Goal: Task Accomplishment & Management: Use online tool/utility

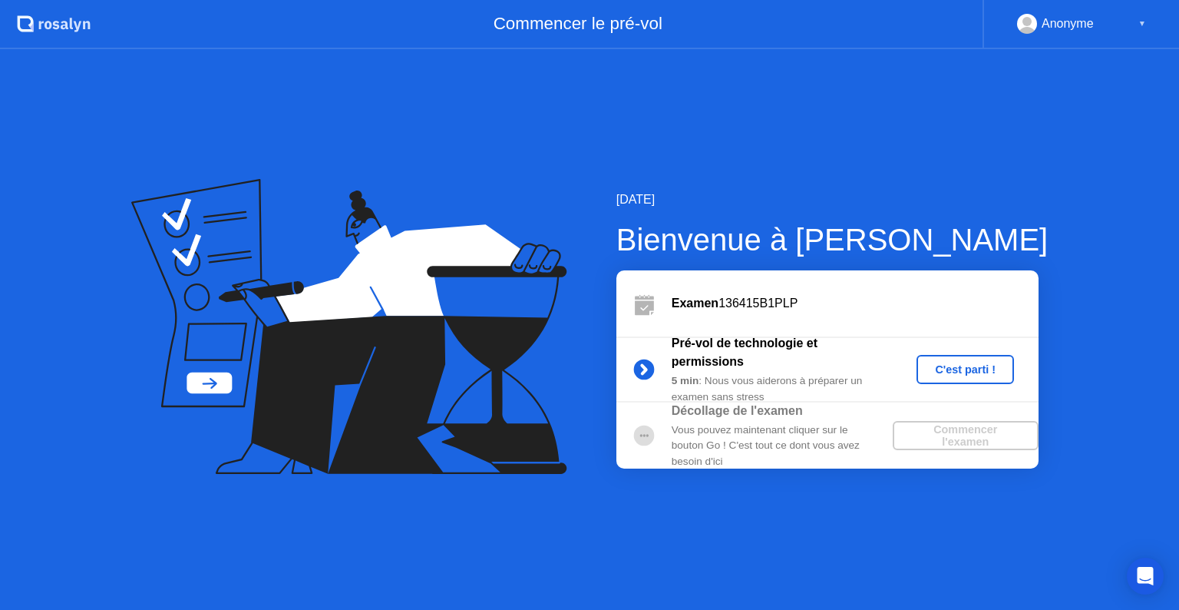
click at [977, 372] on div "C'est parti !" at bounding box center [965, 369] width 85 height 12
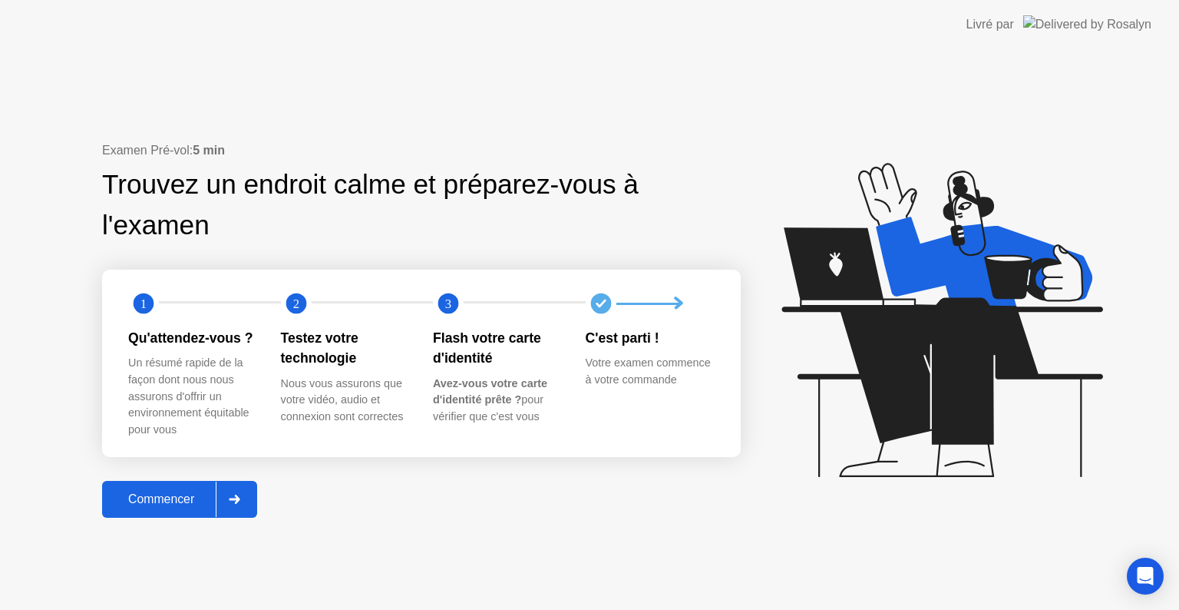
click at [233, 503] on icon at bounding box center [235, 498] width 12 height 9
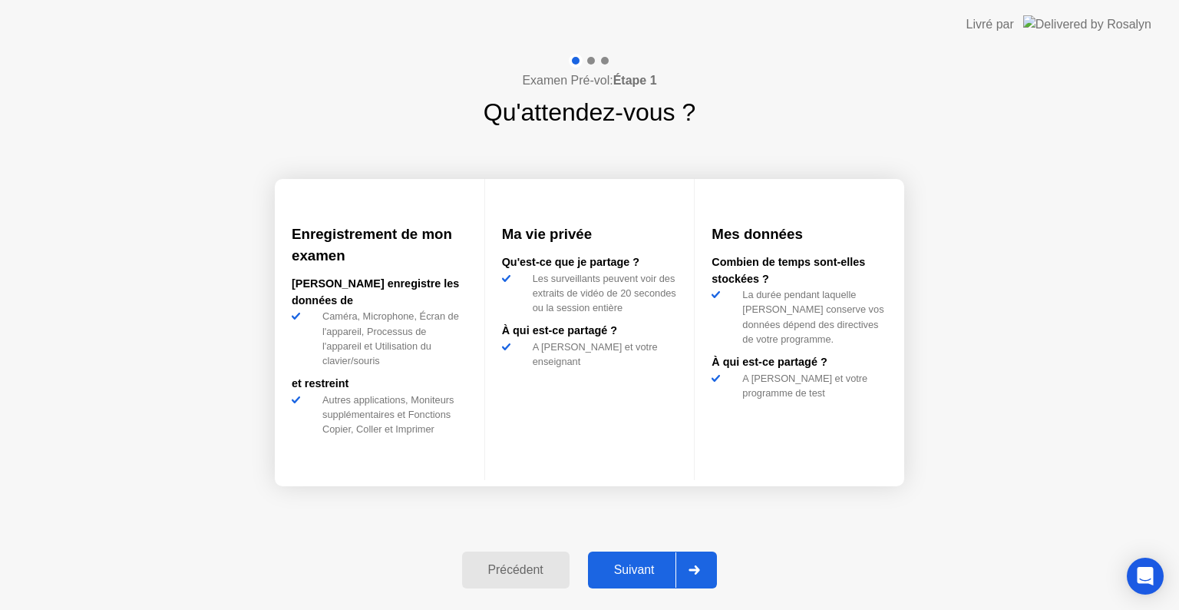
click at [690, 567] on div at bounding box center [694, 569] width 37 height 35
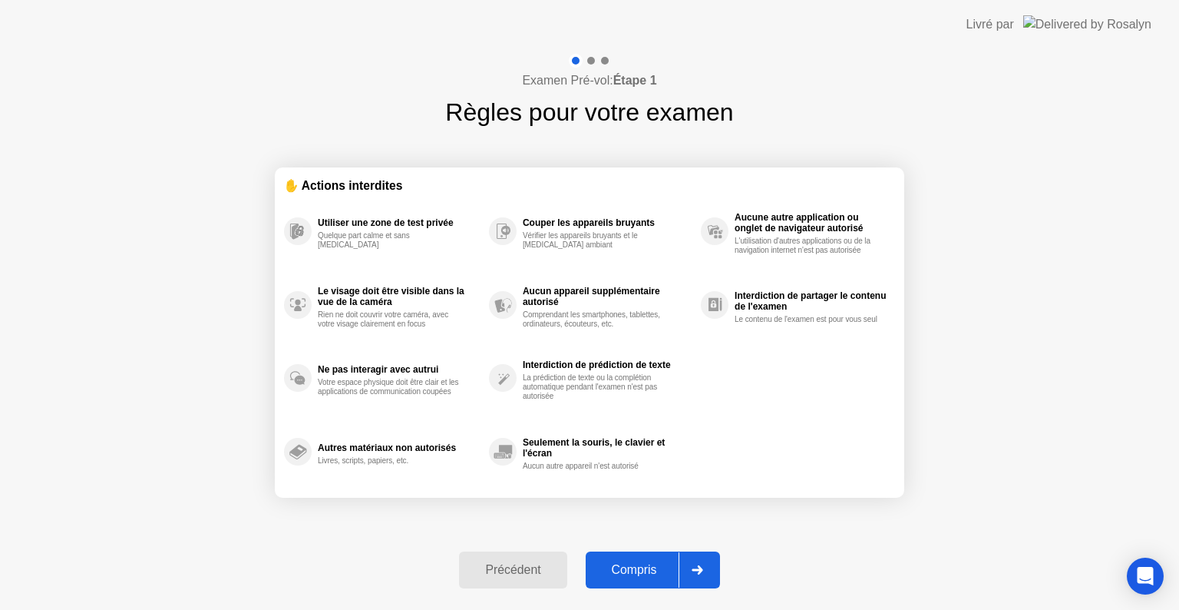
click at [690, 567] on div at bounding box center [697, 569] width 37 height 35
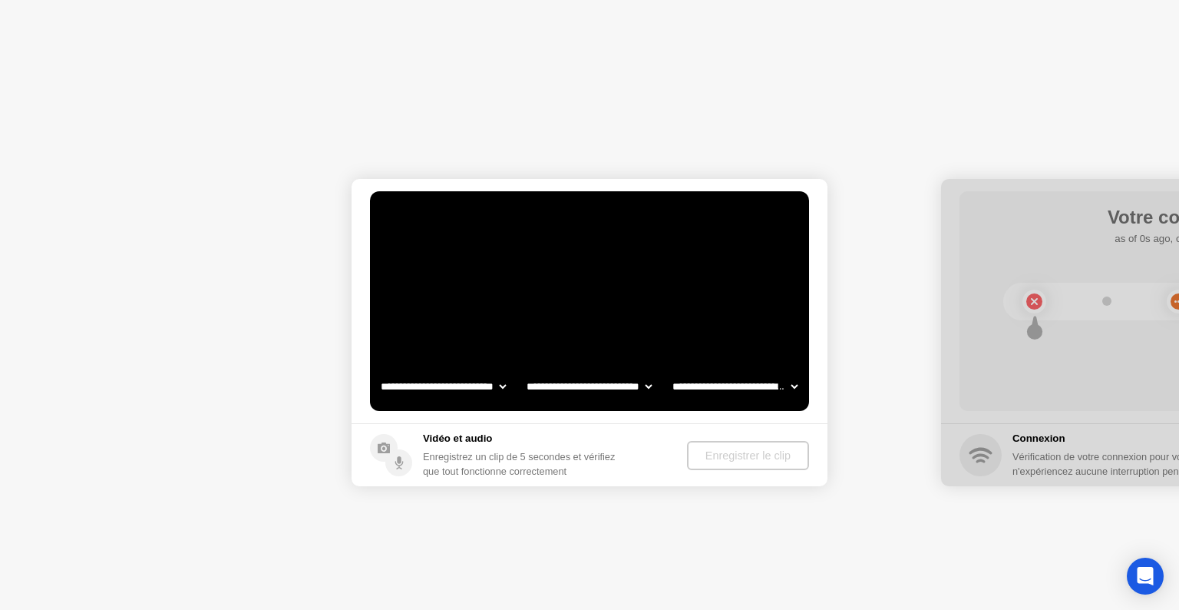
select select "**********"
select select "*******"
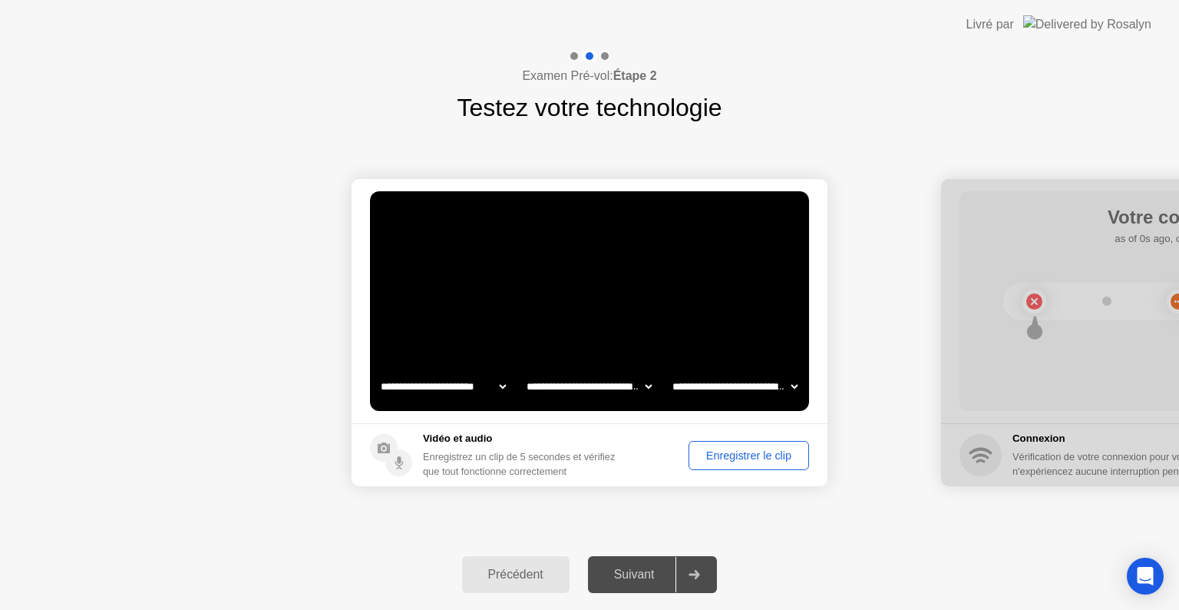
click at [740, 459] on div "Enregistrer le clip" at bounding box center [749, 455] width 110 height 12
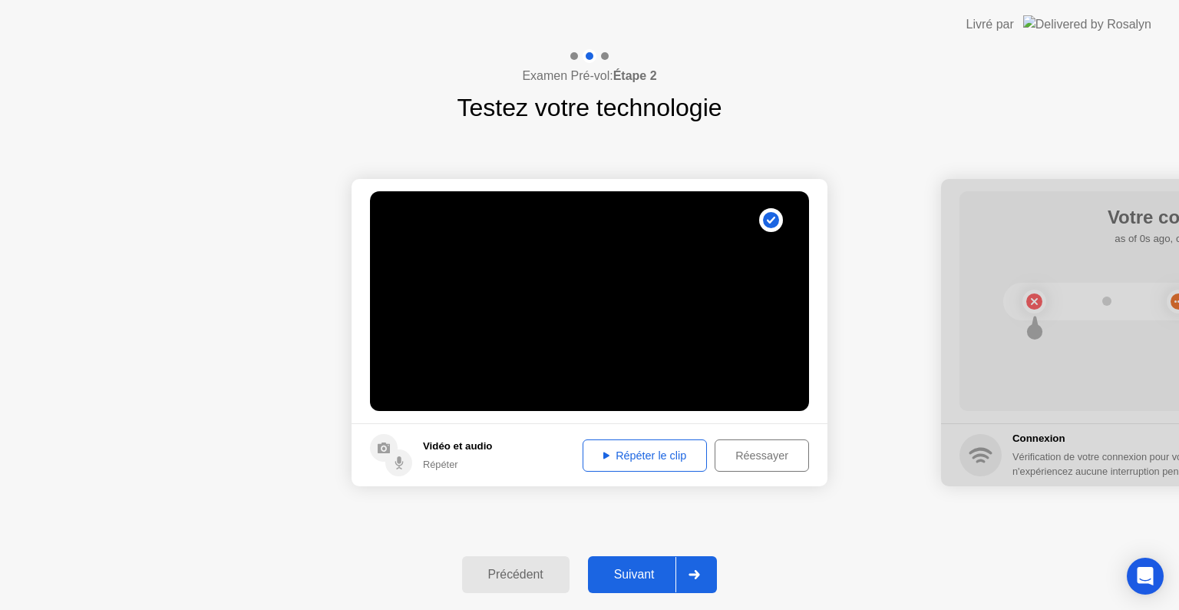
click at [636, 449] on div "Répéter le clip" at bounding box center [645, 455] width 114 height 12
click at [695, 573] on icon at bounding box center [694, 574] width 11 height 9
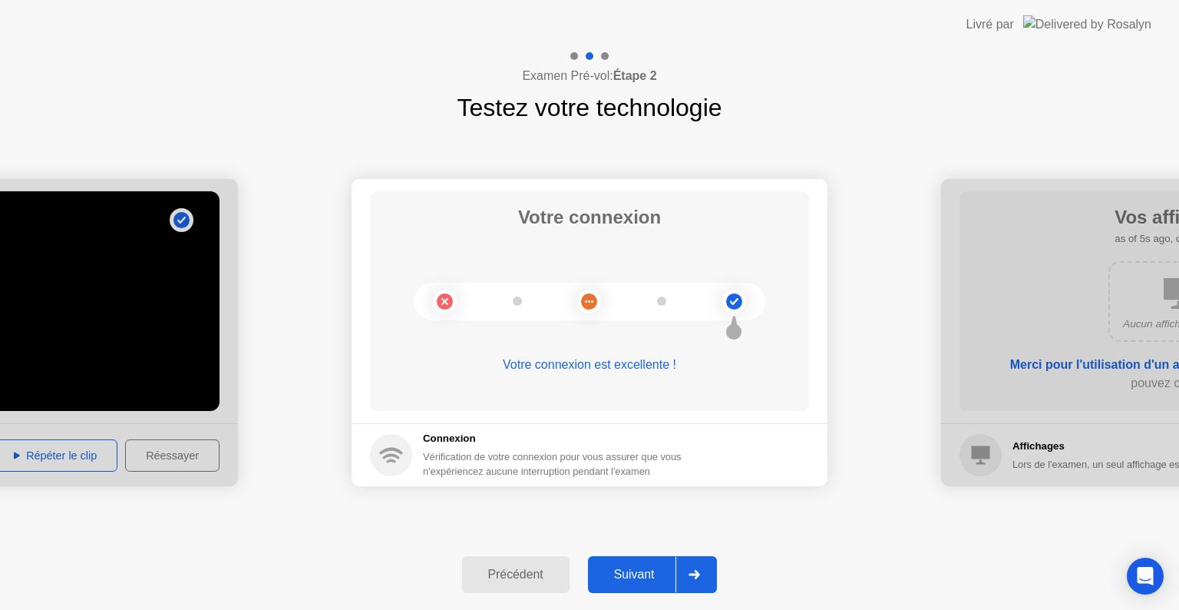
click at [697, 579] on div at bounding box center [694, 574] width 37 height 35
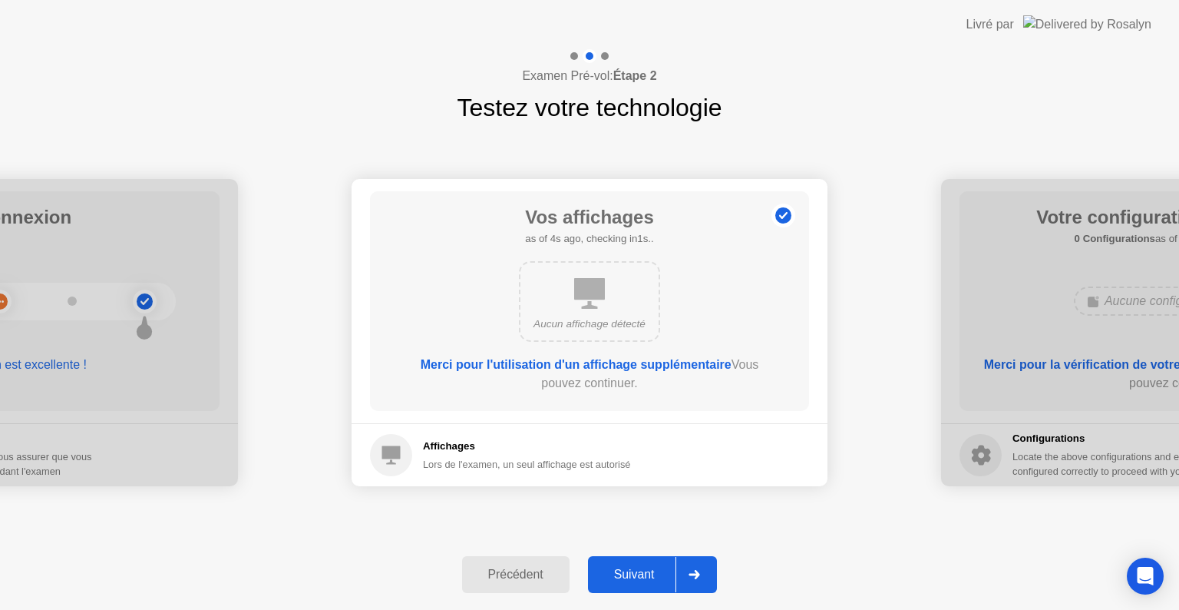
click at [697, 579] on div at bounding box center [694, 574] width 37 height 35
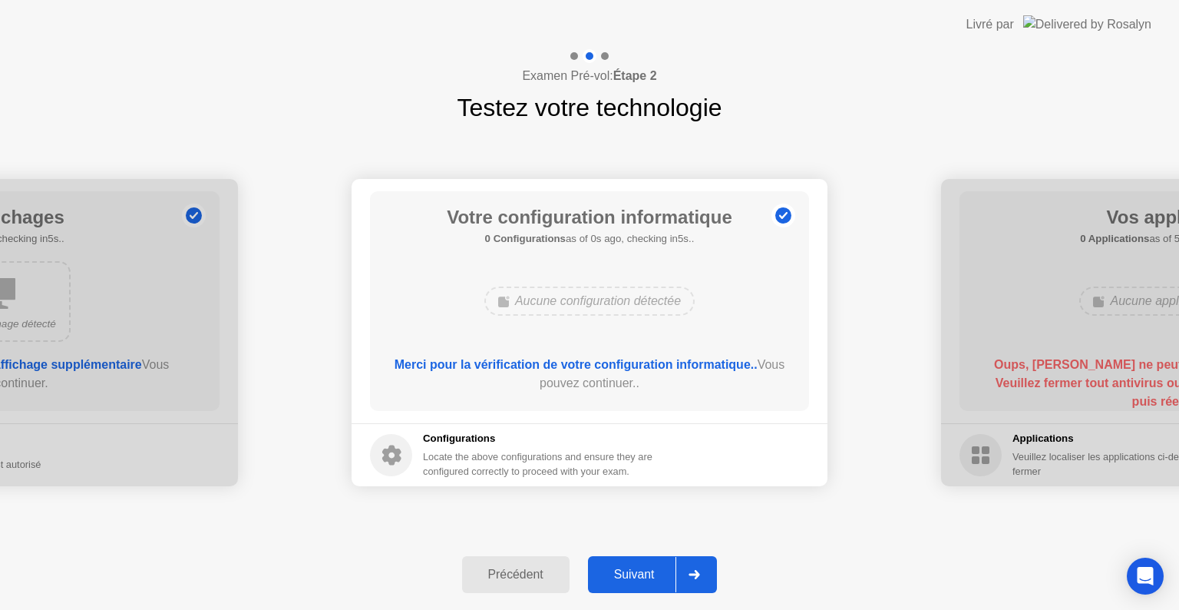
click at [697, 579] on div at bounding box center [694, 574] width 37 height 35
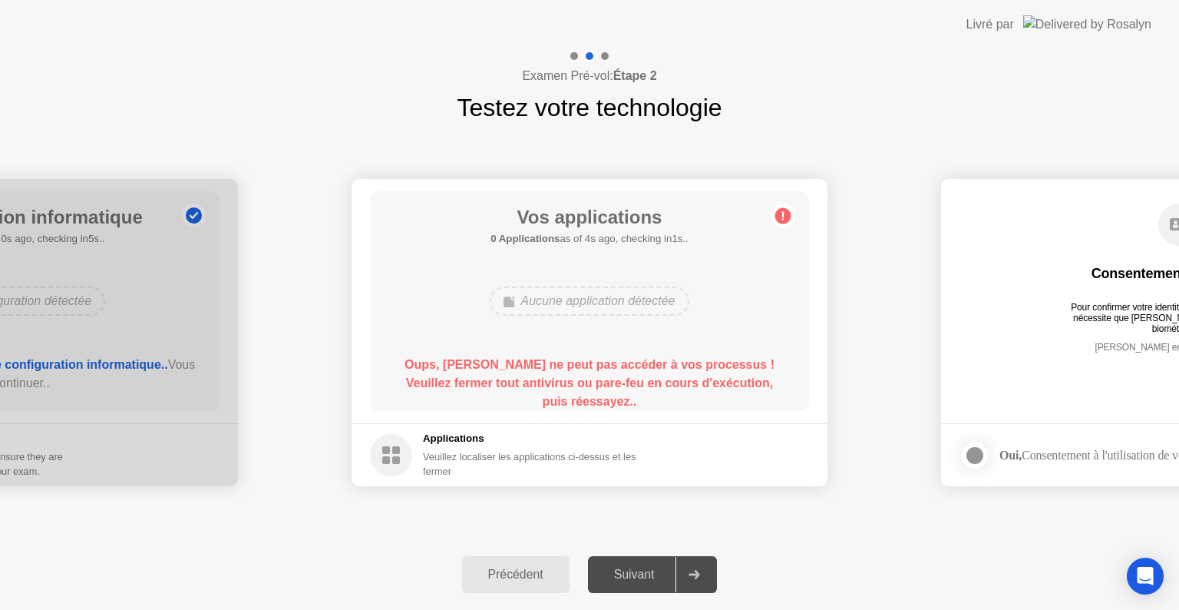
click at [697, 579] on div at bounding box center [694, 574] width 37 height 35
drag, startPoint x: 697, startPoint y: 579, endPoint x: 610, endPoint y: 576, distance: 86.8
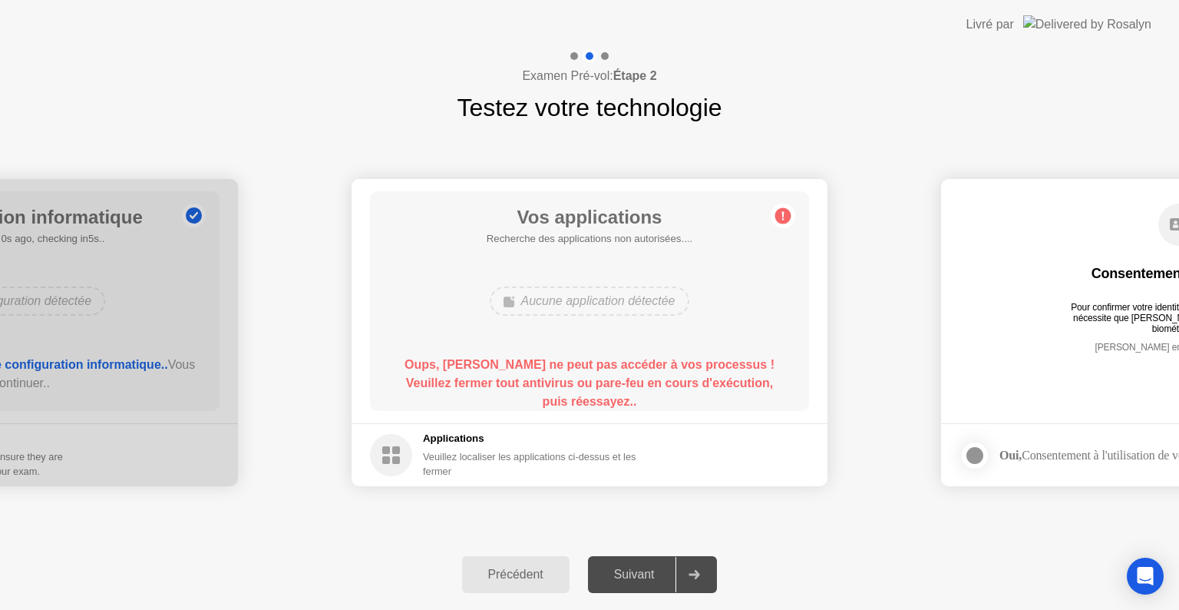
click at [610, 576] on div "Suivant" at bounding box center [635, 574] width 84 height 14
drag, startPoint x: 610, startPoint y: 576, endPoint x: 818, endPoint y: 234, distance: 400.0
click at [818, 234] on div "**********" at bounding box center [589, 329] width 1179 height 560
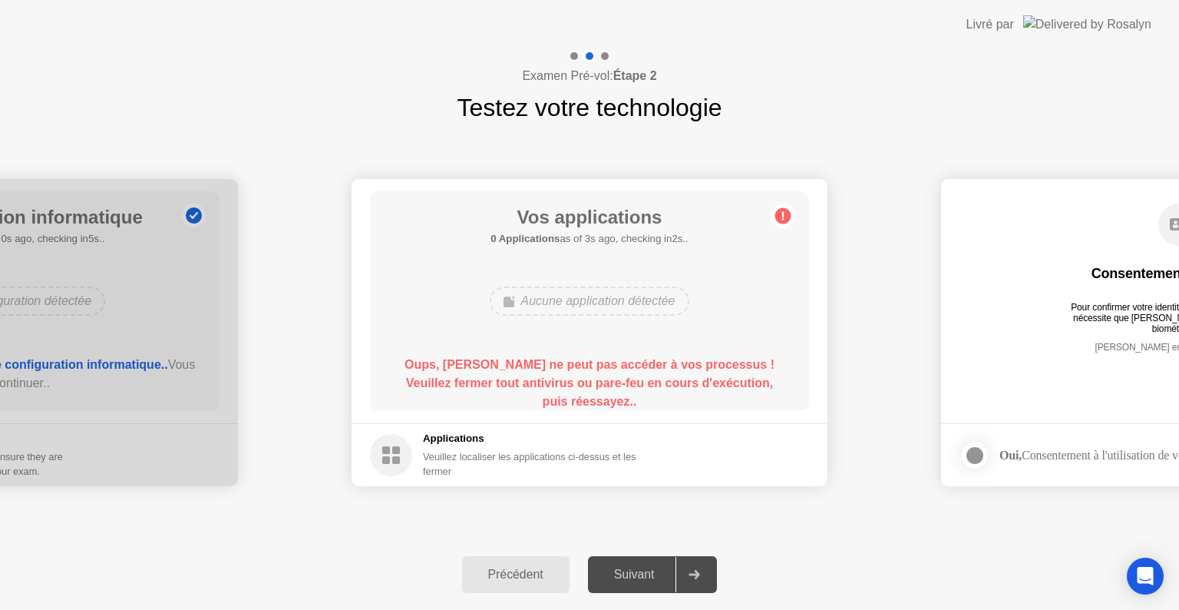
click at [682, 104] on h1 "Testez votre technologie" at bounding box center [589, 107] width 265 height 37
drag, startPoint x: 682, startPoint y: 104, endPoint x: 461, endPoint y: 96, distance: 221.3
click at [461, 96] on h1 "Testez votre technologie" at bounding box center [589, 107] width 265 height 37
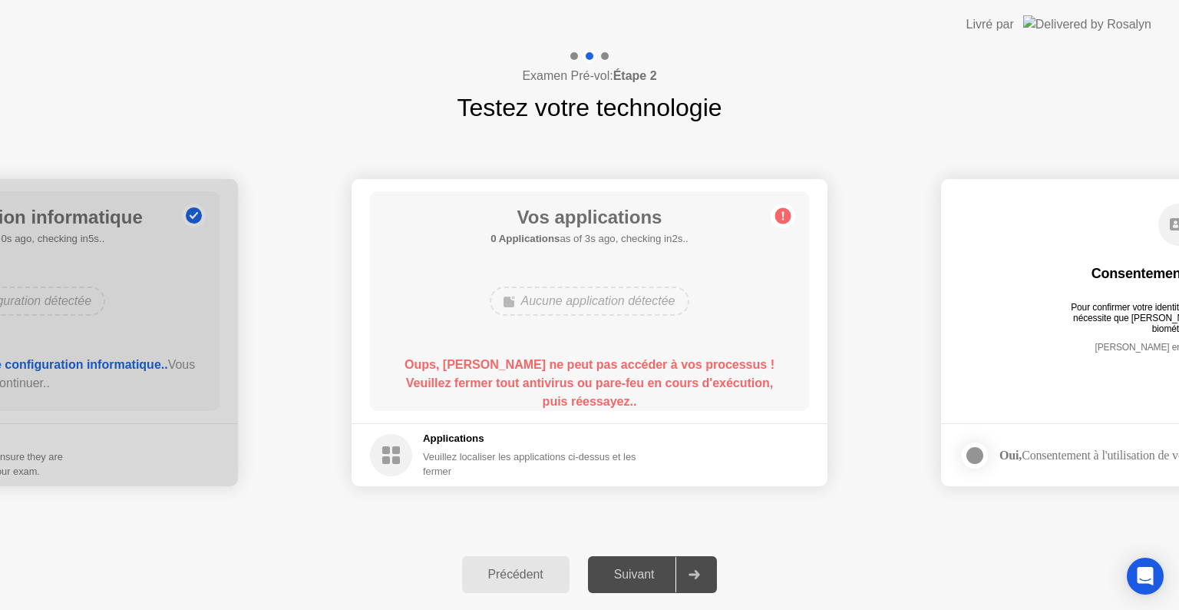
click at [783, 213] on icon at bounding box center [783, 216] width 2 height 8
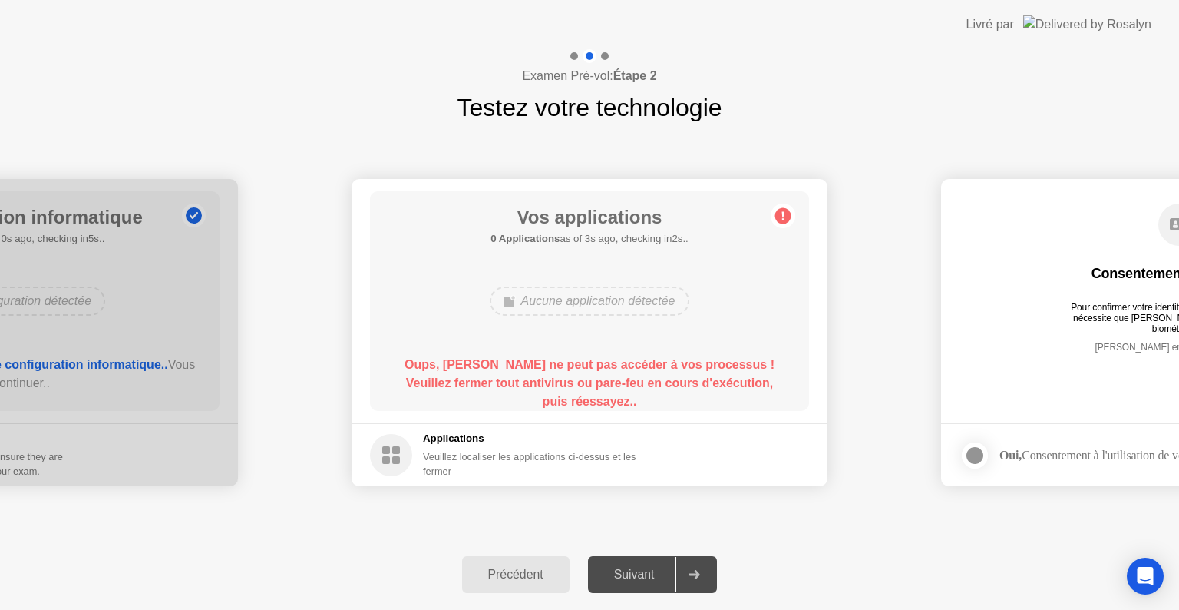
click at [783, 213] on icon at bounding box center [783, 216] width 2 height 8
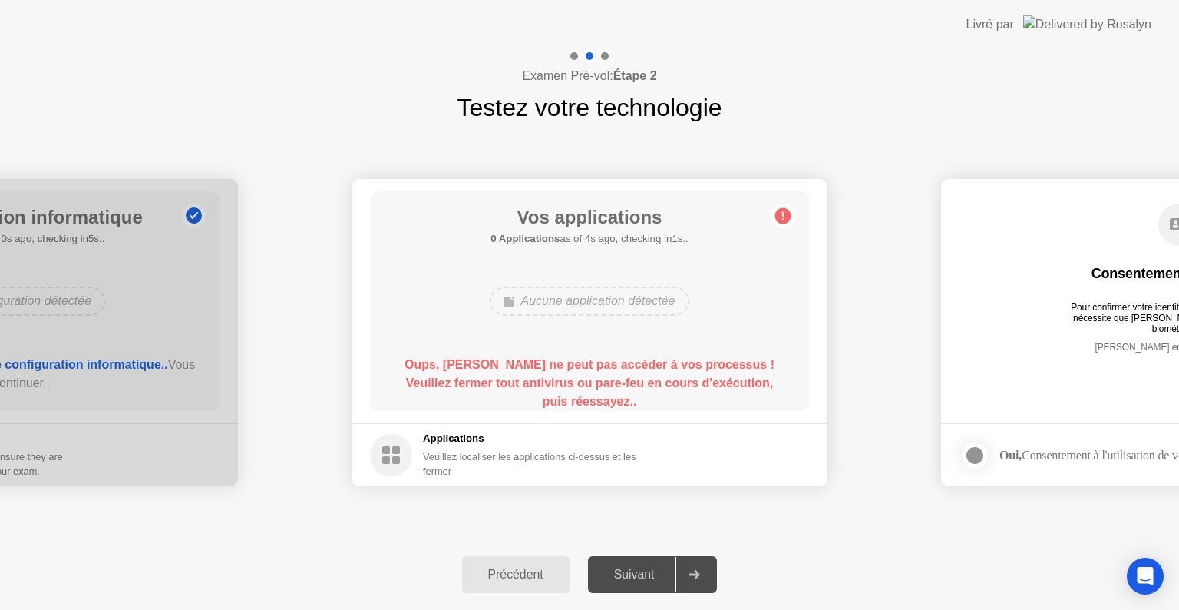
click at [783, 213] on icon at bounding box center [783, 216] width 2 height 8
drag, startPoint x: 783, startPoint y: 213, endPoint x: 342, endPoint y: 98, distance: 455.3
click at [342, 98] on div "**********" at bounding box center [589, 329] width 1179 height 560
click at [1152, 338] on div "Consentement biométrique Pour confirmer votre identité, votre programme de test…" at bounding box center [1179, 289] width 439 height 197
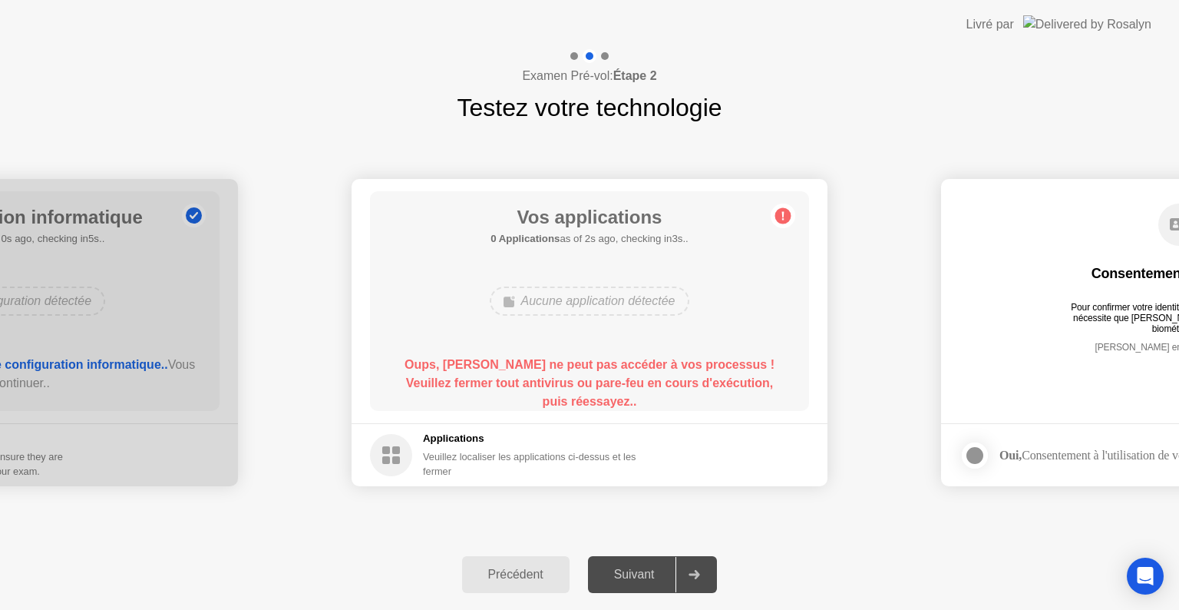
click at [1152, 338] on div "Consentement biométrique Pour confirmer votre identité, votre programme de test…" at bounding box center [1179, 289] width 439 height 197
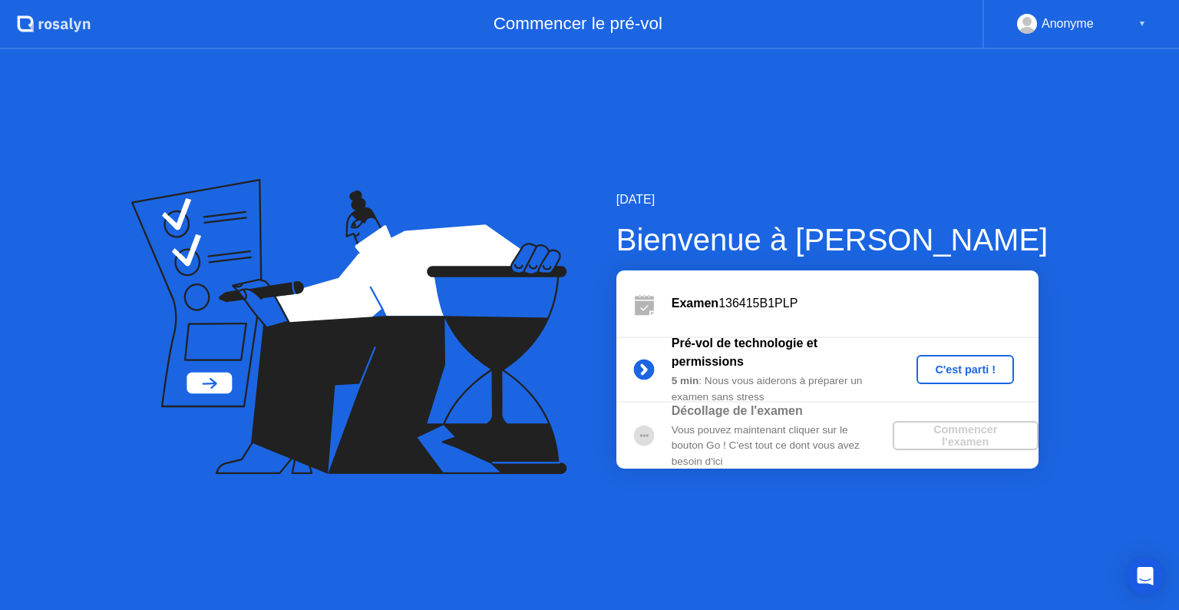
click at [947, 372] on div "C'est parti !" at bounding box center [965, 369] width 85 height 12
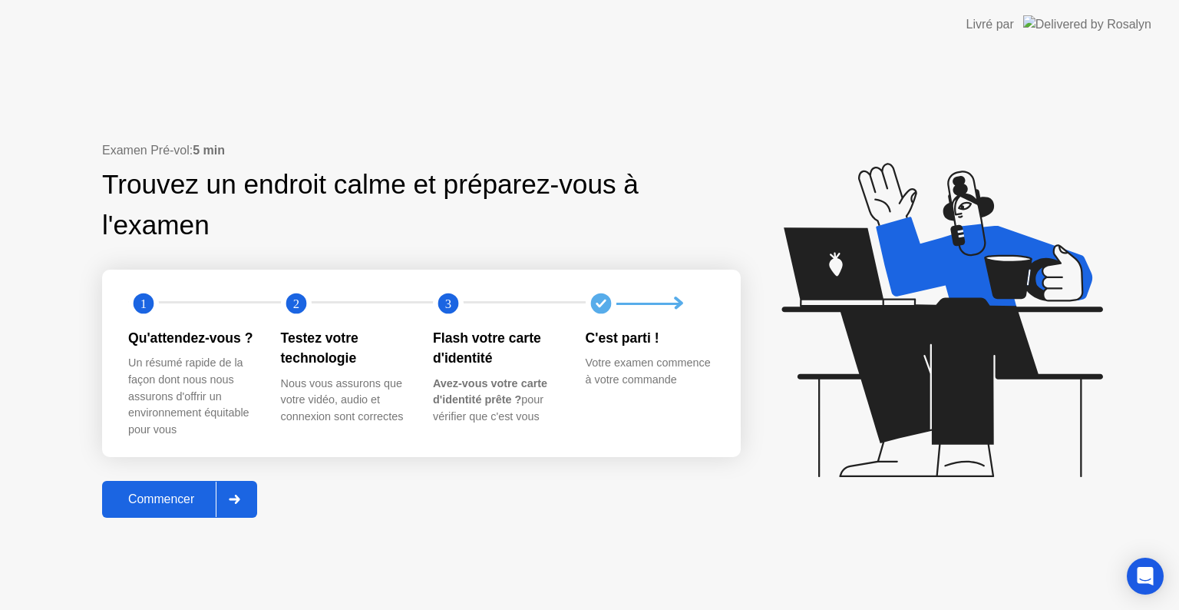
click at [248, 497] on div at bounding box center [234, 498] width 37 height 35
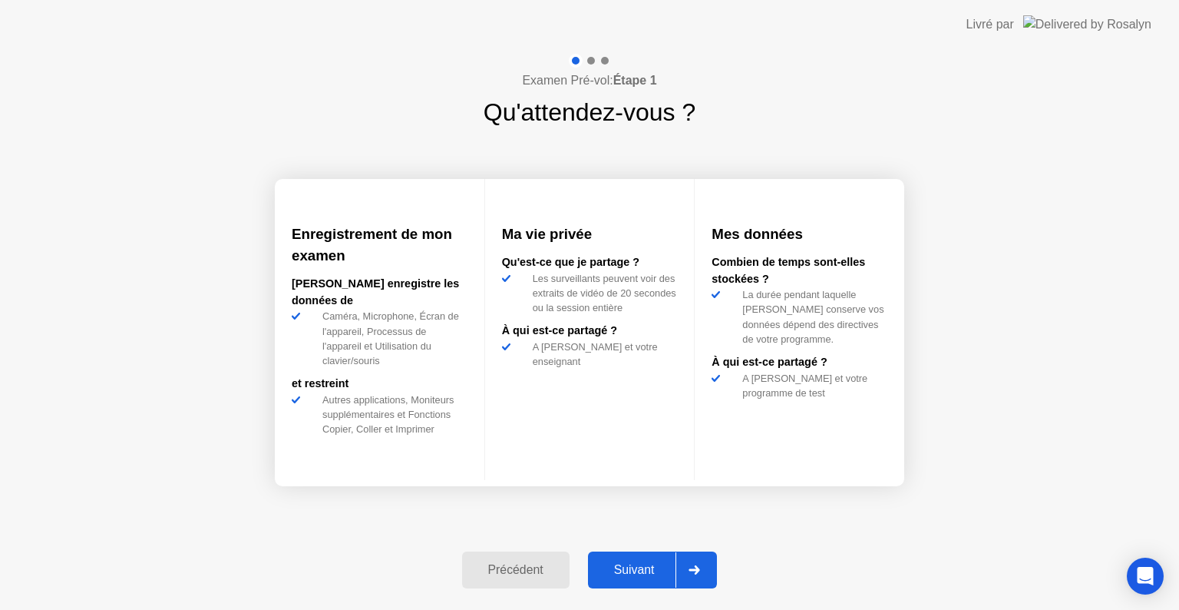
click at [706, 573] on div at bounding box center [694, 569] width 37 height 35
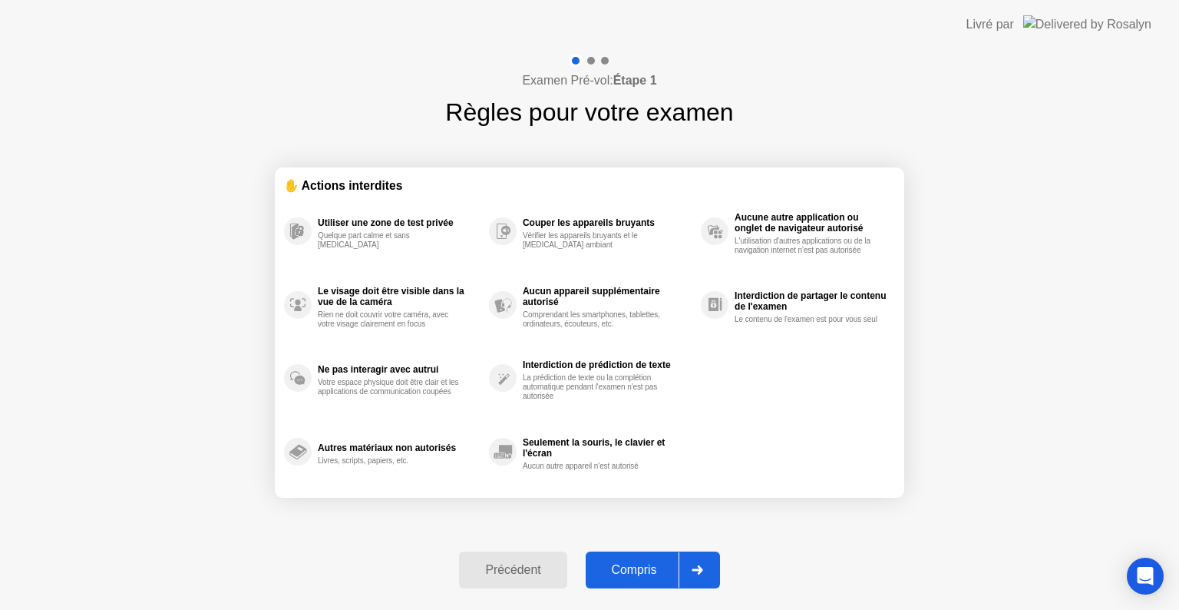
click at [659, 567] on div "Compris" at bounding box center [634, 570] width 88 height 14
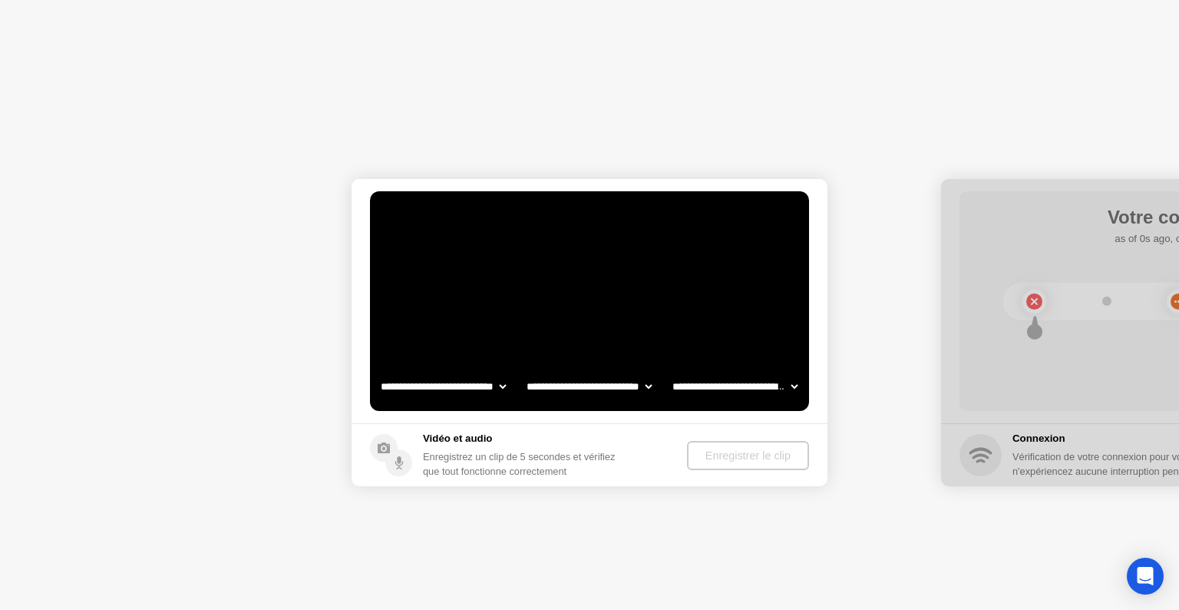
select select "**********"
select select "*******"
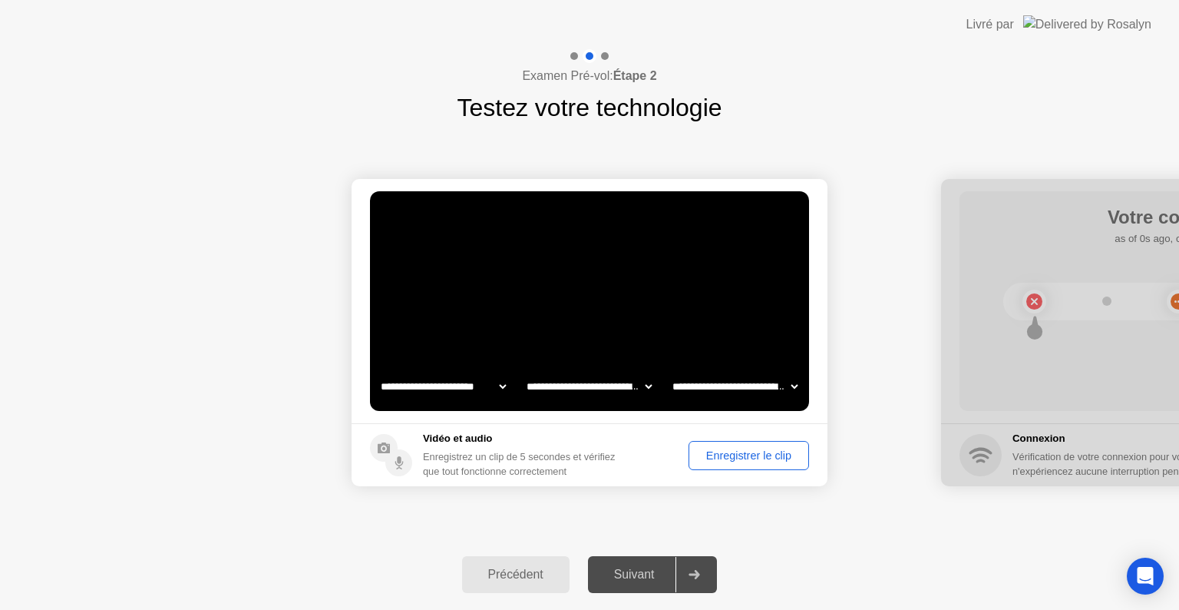
click at [719, 458] on div "Enregistrer le clip" at bounding box center [749, 455] width 110 height 12
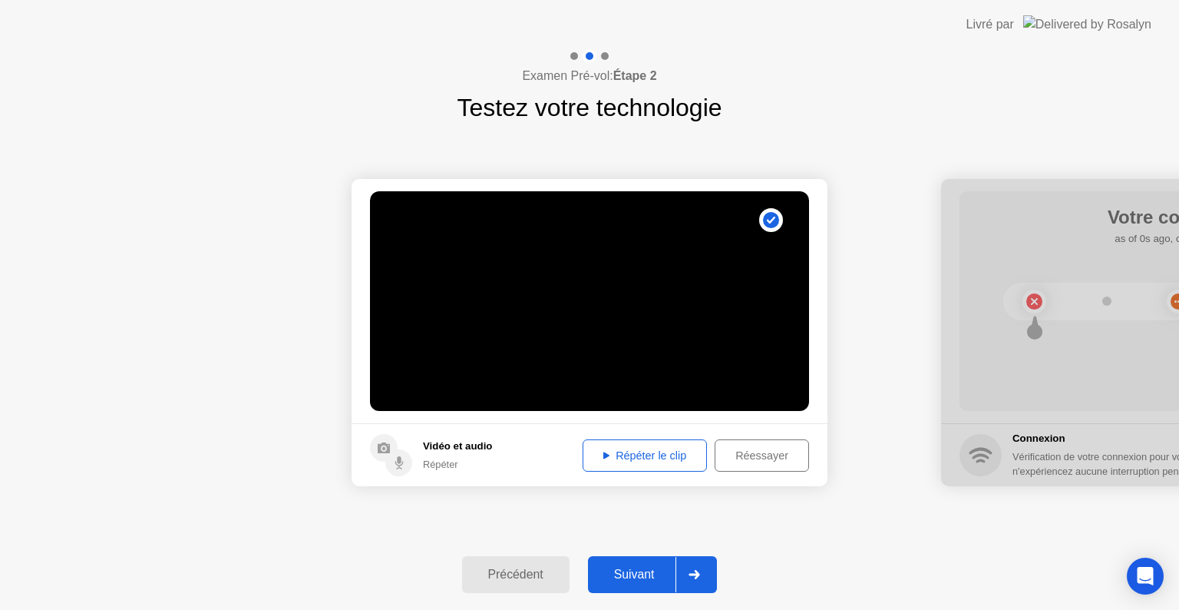
click at [682, 458] on div "Répéter le clip" at bounding box center [645, 455] width 114 height 12
click at [686, 575] on div at bounding box center [694, 574] width 37 height 35
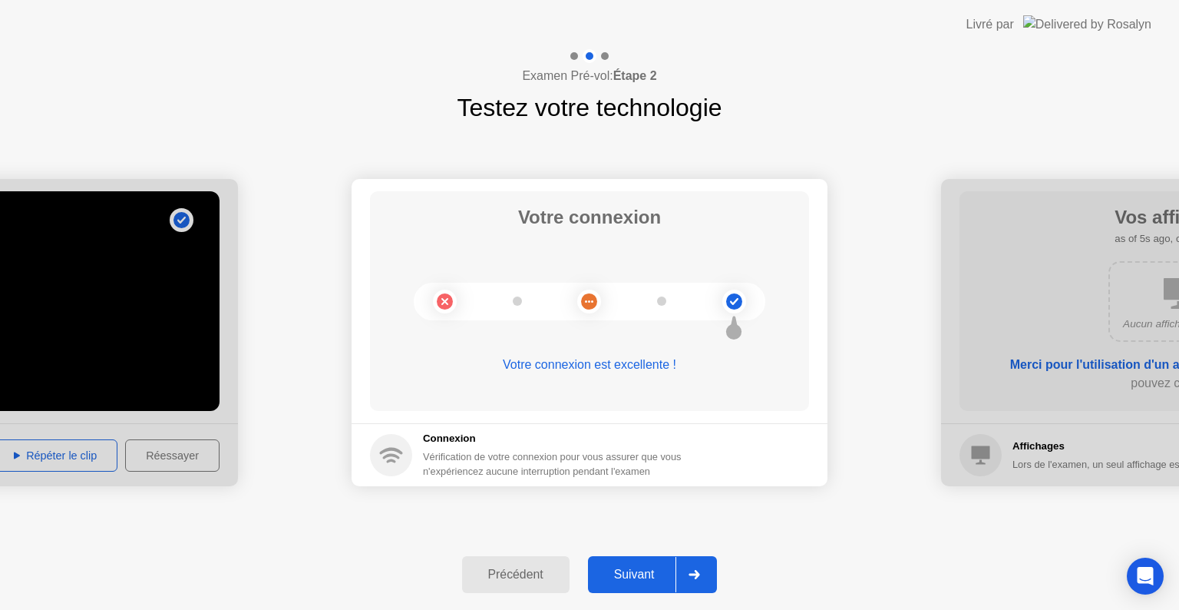
click at [696, 577] on icon at bounding box center [695, 574] width 12 height 9
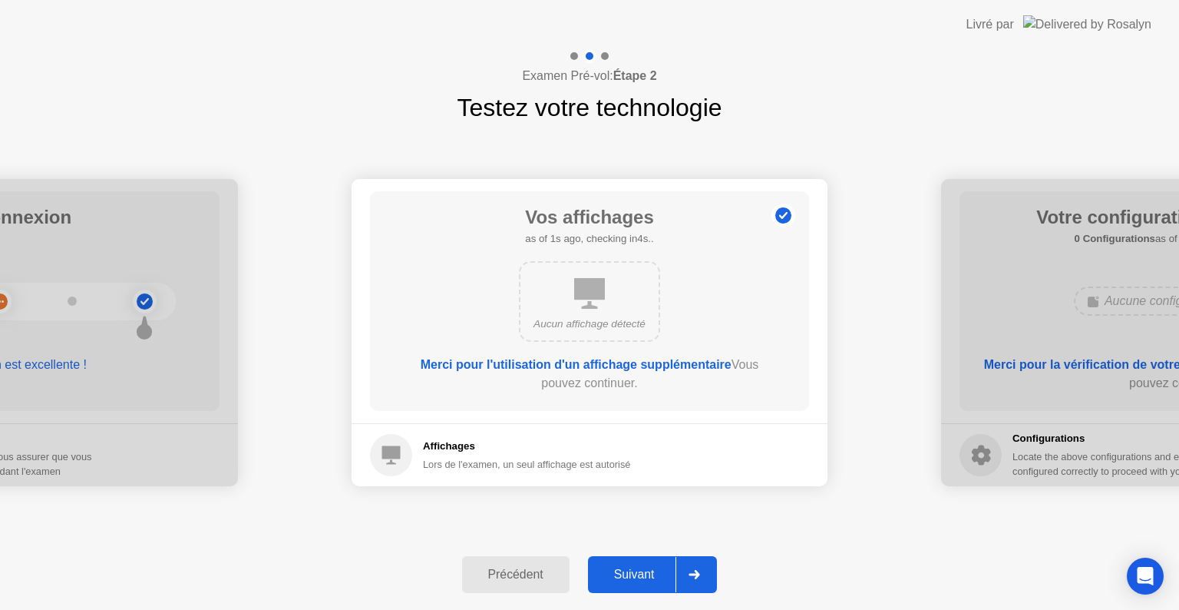
click at [696, 577] on icon at bounding box center [695, 574] width 12 height 9
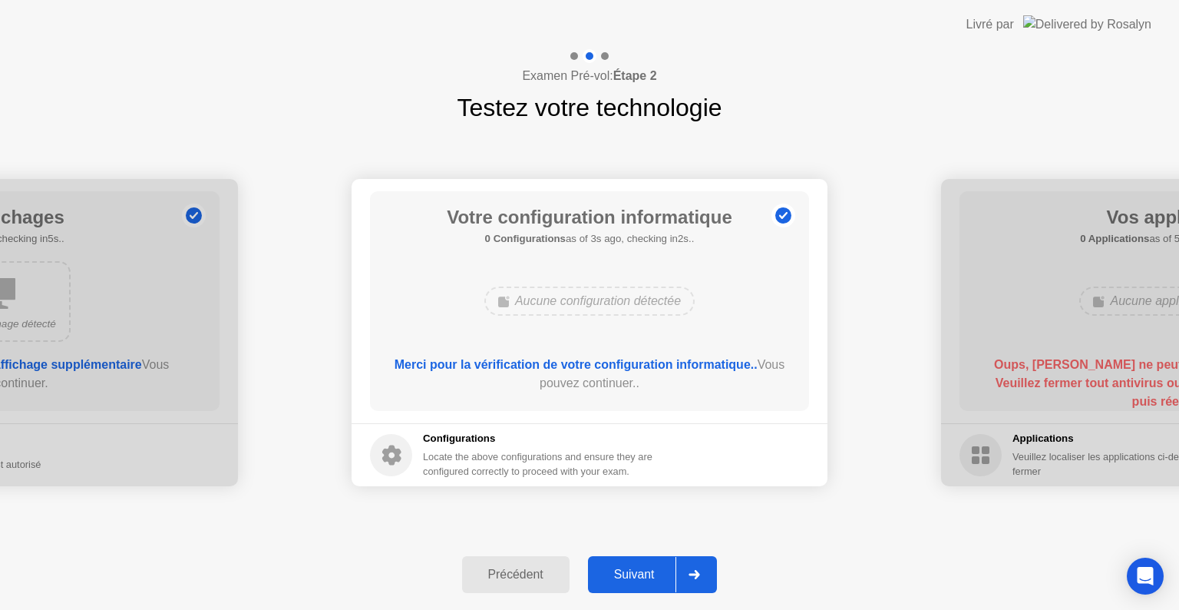
click at [696, 577] on icon at bounding box center [695, 574] width 12 height 9
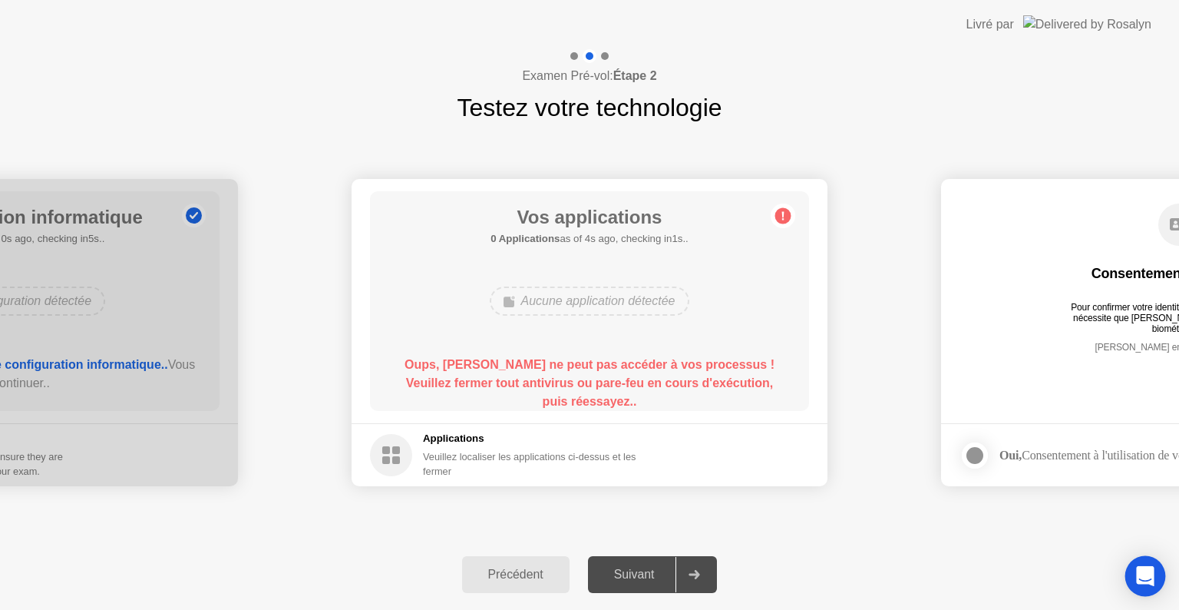
click at [1152, 575] on icon "Open Intercom Messenger" at bounding box center [1145, 576] width 20 height 20
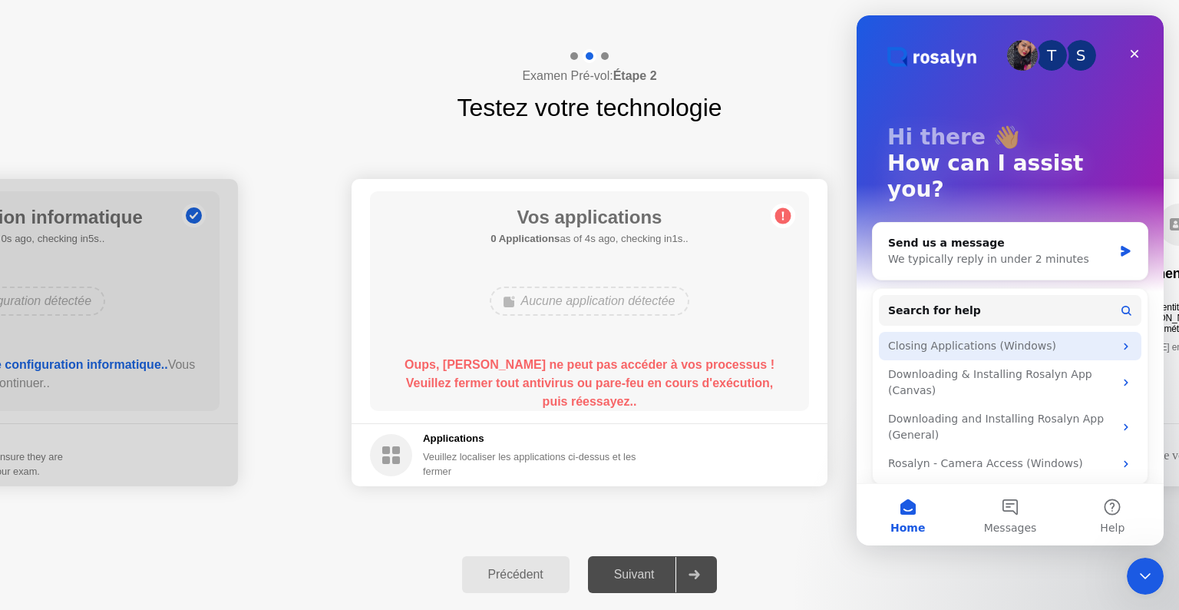
click at [1032, 338] on div "Closing Applications (Windows)" at bounding box center [1001, 346] width 226 height 16
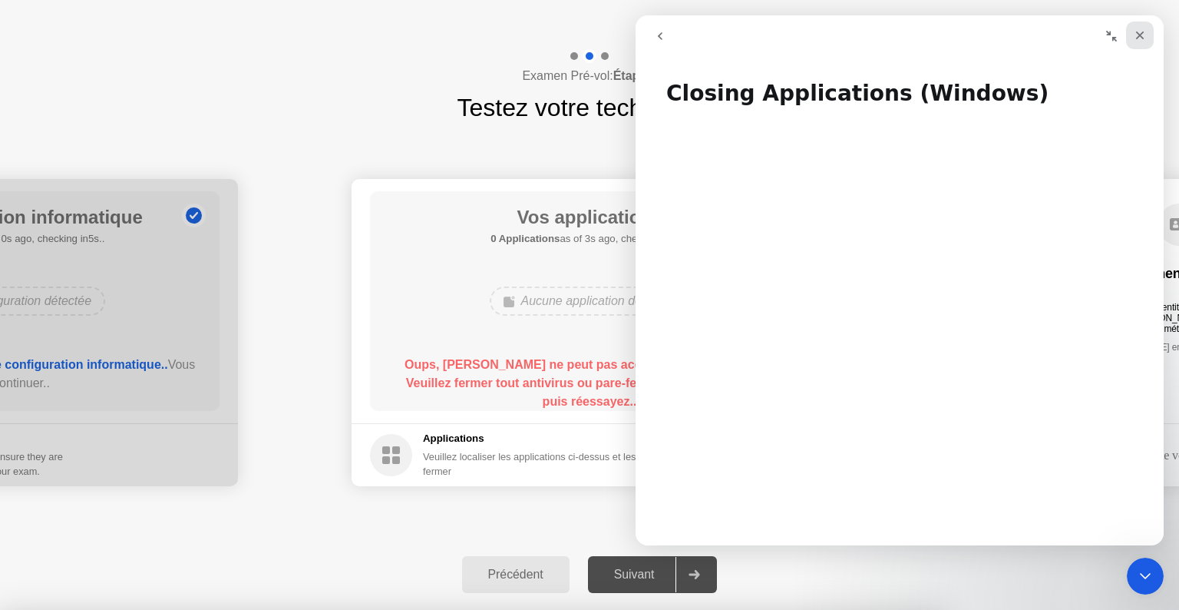
click at [1141, 32] on icon "Close" at bounding box center [1140, 35] width 12 height 12
